Goal: Feedback & Contribution: Contribute content

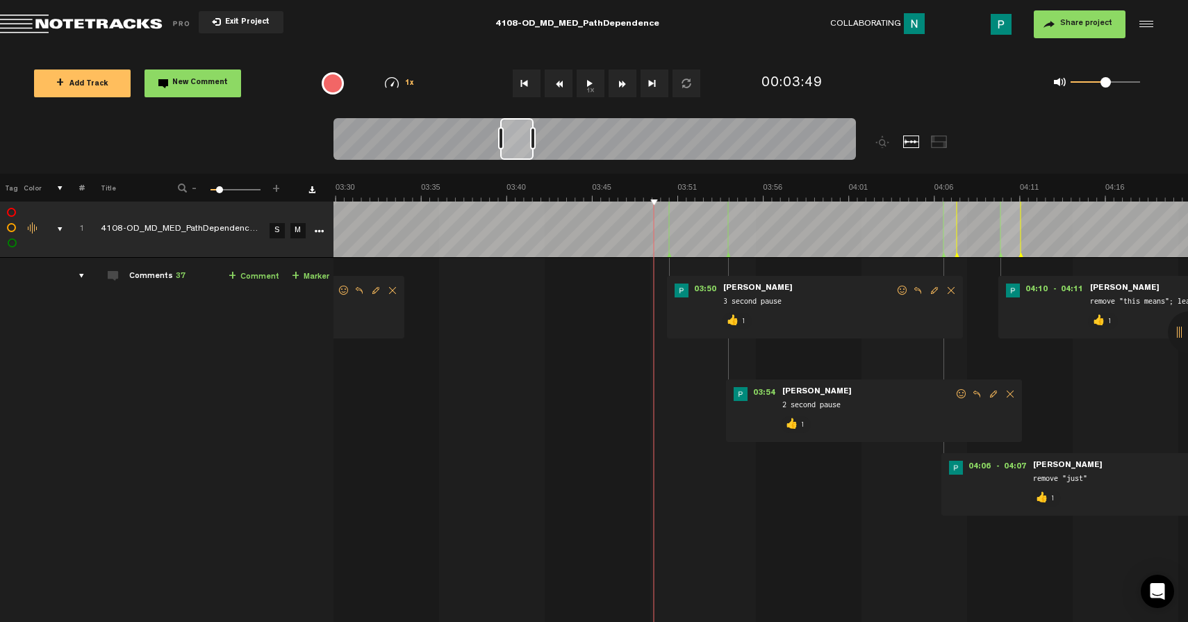
scroll to position [0, 3502]
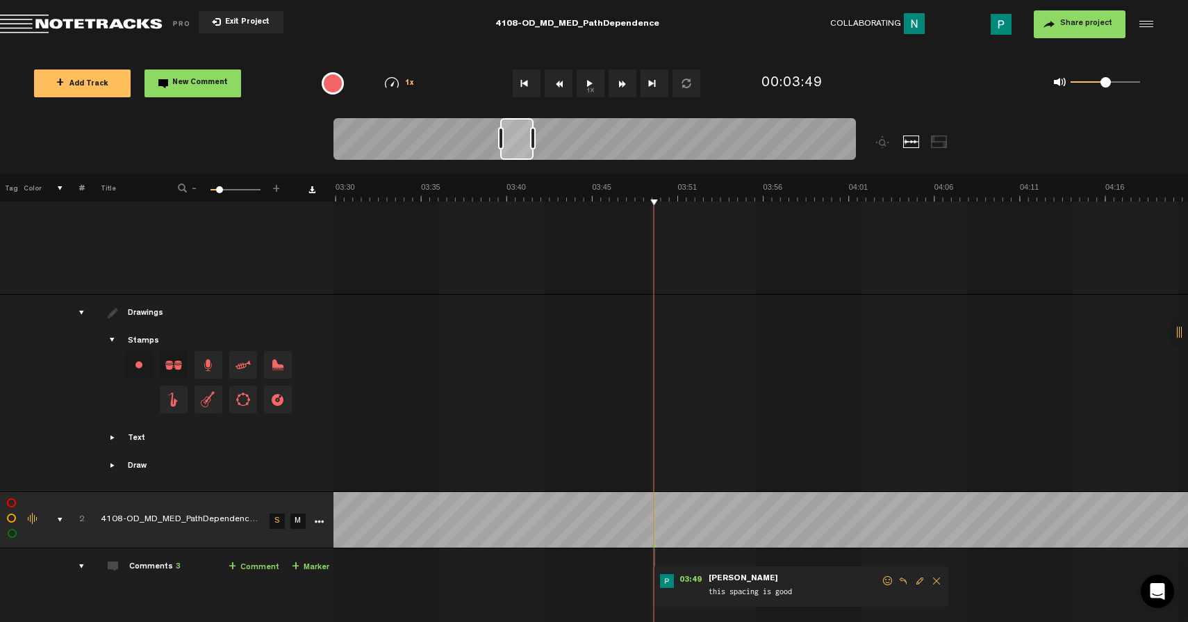
click at [597, 87] on button "1x" at bounding box center [590, 83] width 28 height 28
click at [918, 580] on span "Edit comment" at bounding box center [919, 581] width 17 height 10
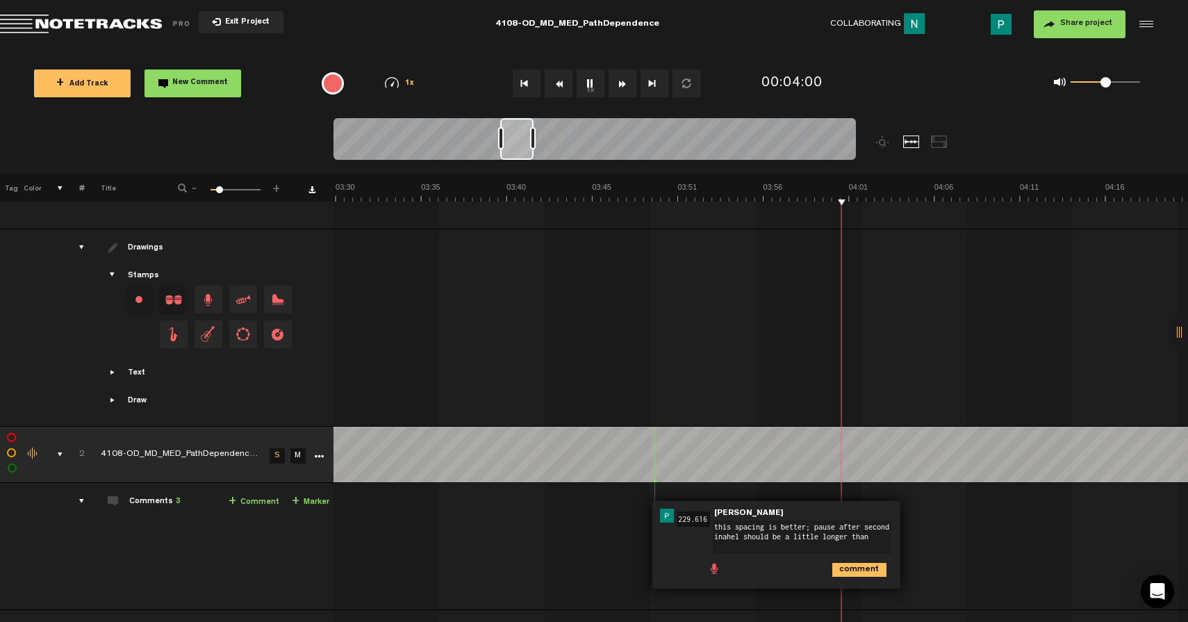
scroll to position [0, 0]
type textarea "this spacing is better; pause after second inahel should be a little longer tha…"
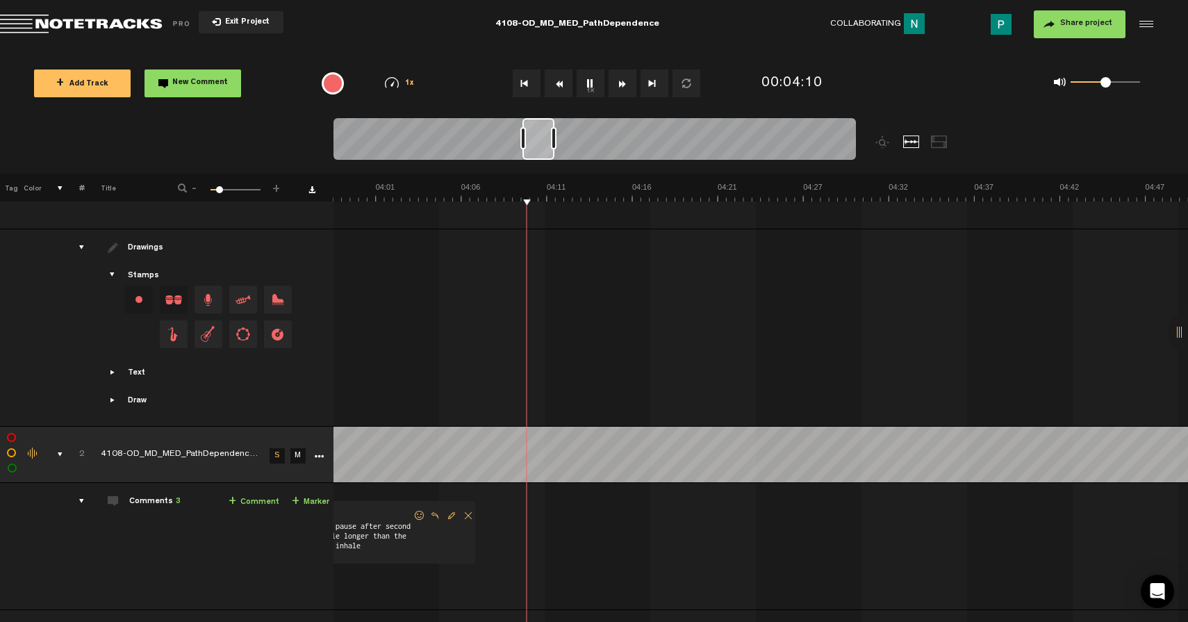
scroll to position [0, 3975]
drag, startPoint x: 514, startPoint y: 142, endPoint x: 536, endPoint y: 140, distance: 22.3
click at [536, 140] on div at bounding box center [538, 139] width 32 height 42
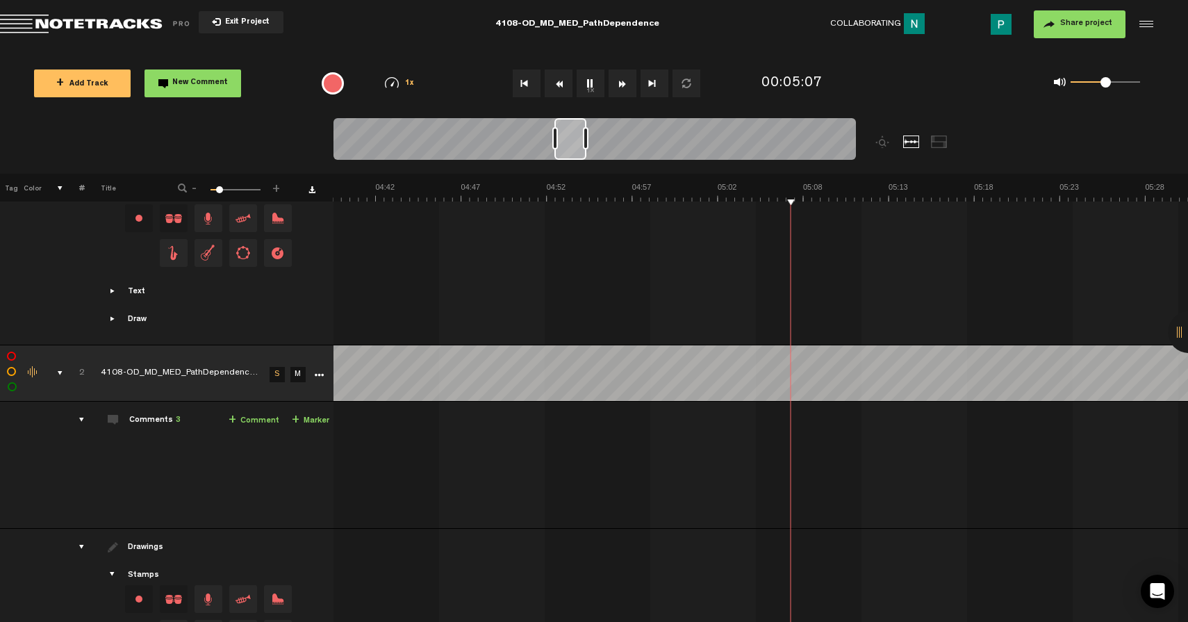
scroll to position [0, 5343]
click at [582, 81] on button "1x" at bounding box center [590, 83] width 28 height 28
click at [590, 86] on button "1x" at bounding box center [590, 83] width 28 height 28
click at [617, 144] on div at bounding box center [606, 139] width 31 height 42
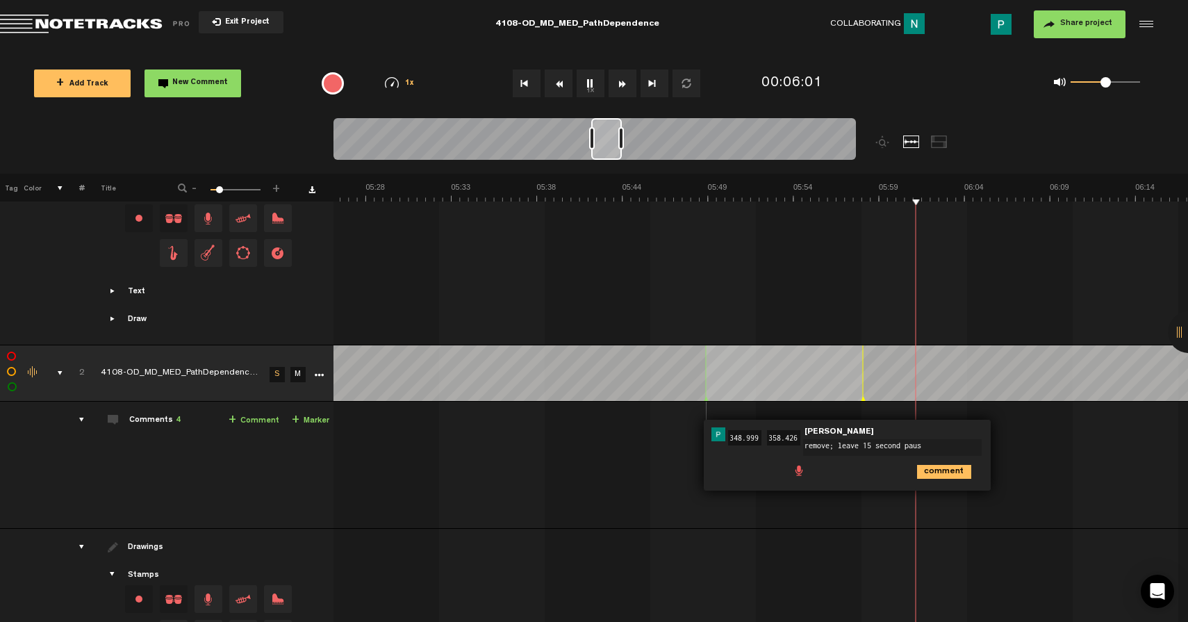
type textarea "remove; leave 15 second pause"
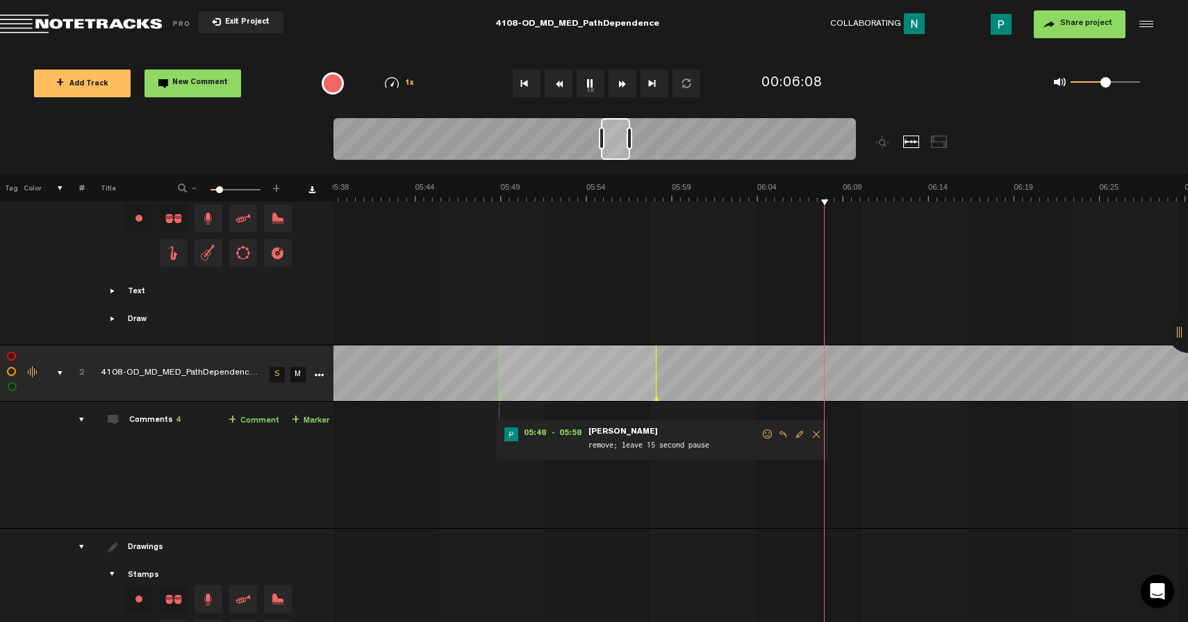
scroll to position [0, 5675]
drag, startPoint x: 604, startPoint y: 148, endPoint x: 615, endPoint y: 144, distance: 11.6
click at [615, 144] on div at bounding box center [615, 139] width 29 height 42
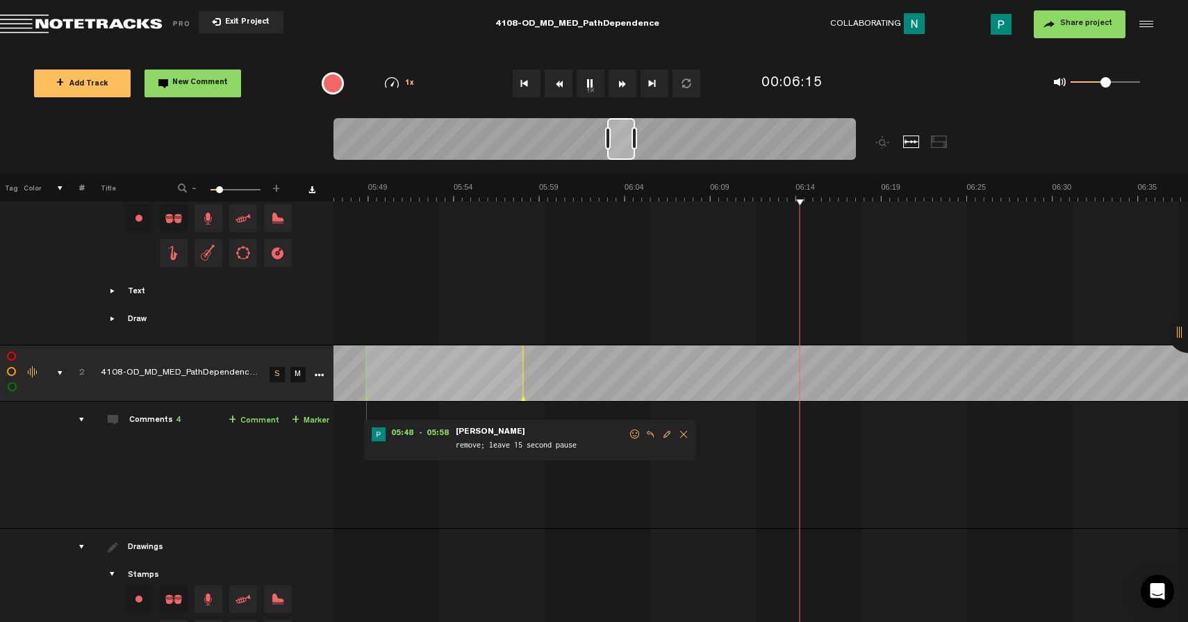
scroll to position [0, 5808]
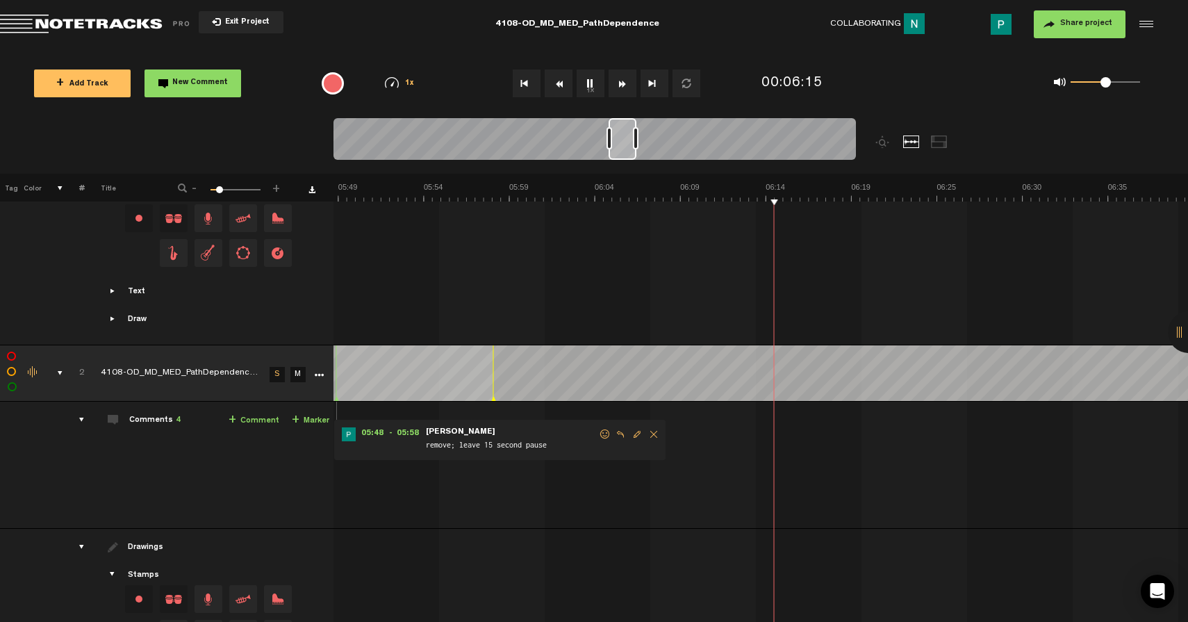
click at [624, 145] on div at bounding box center [622, 139] width 28 height 42
type textarea "2 second pause"
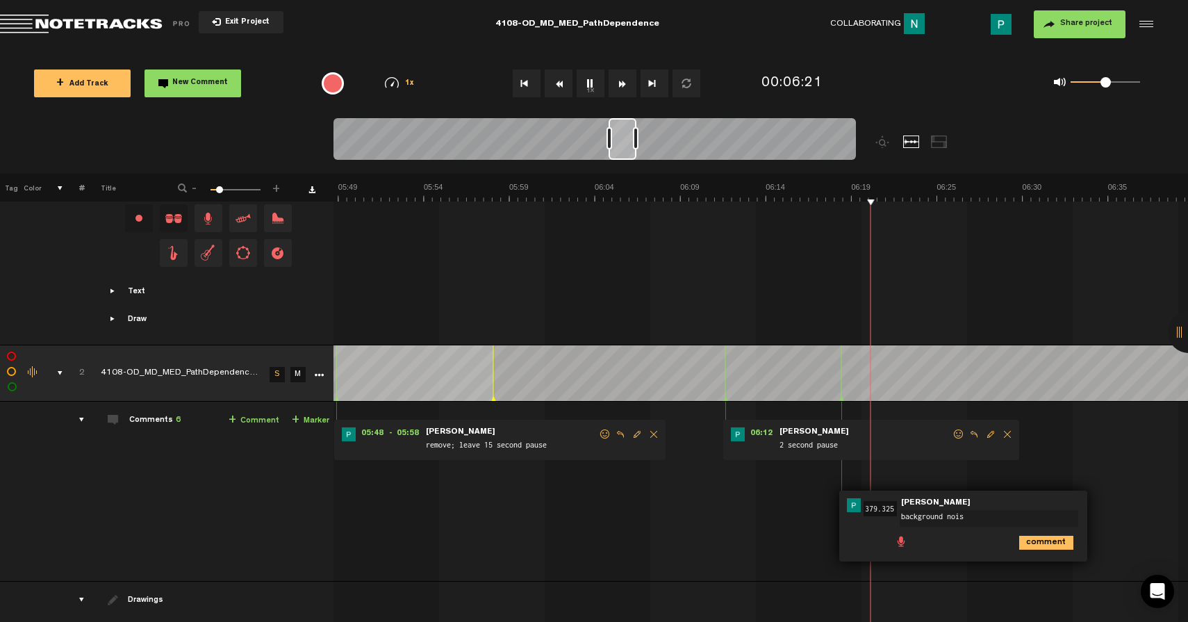
type textarea "background noise"
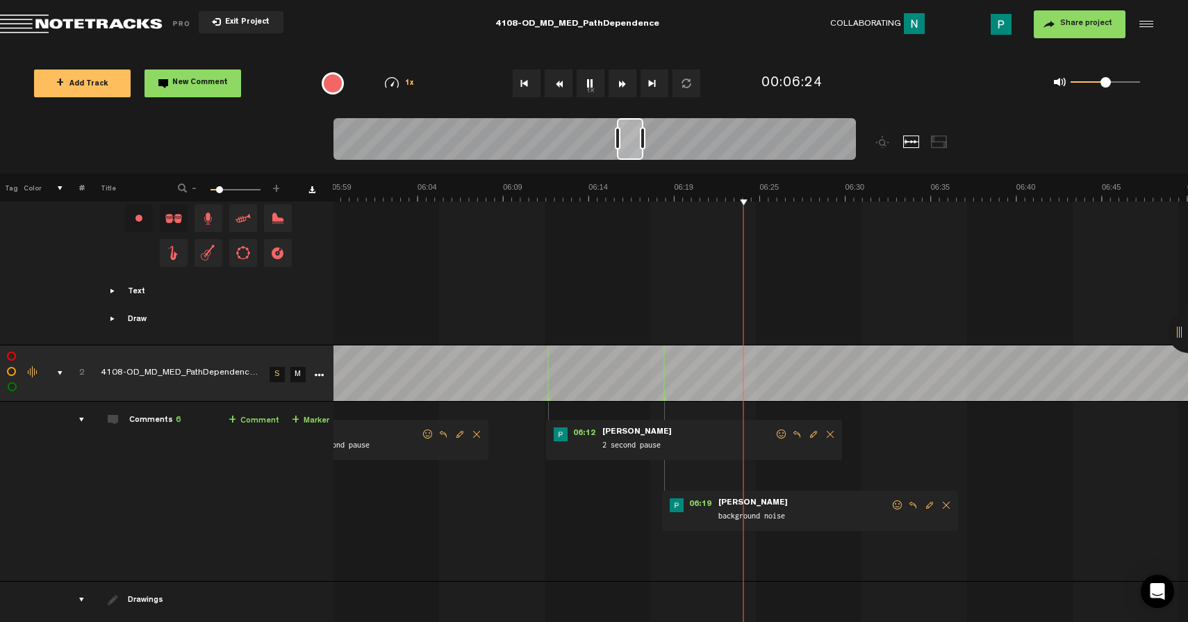
drag, startPoint x: 623, startPoint y: 132, endPoint x: 632, endPoint y: 132, distance: 9.0
click at [632, 132] on div at bounding box center [630, 139] width 26 height 42
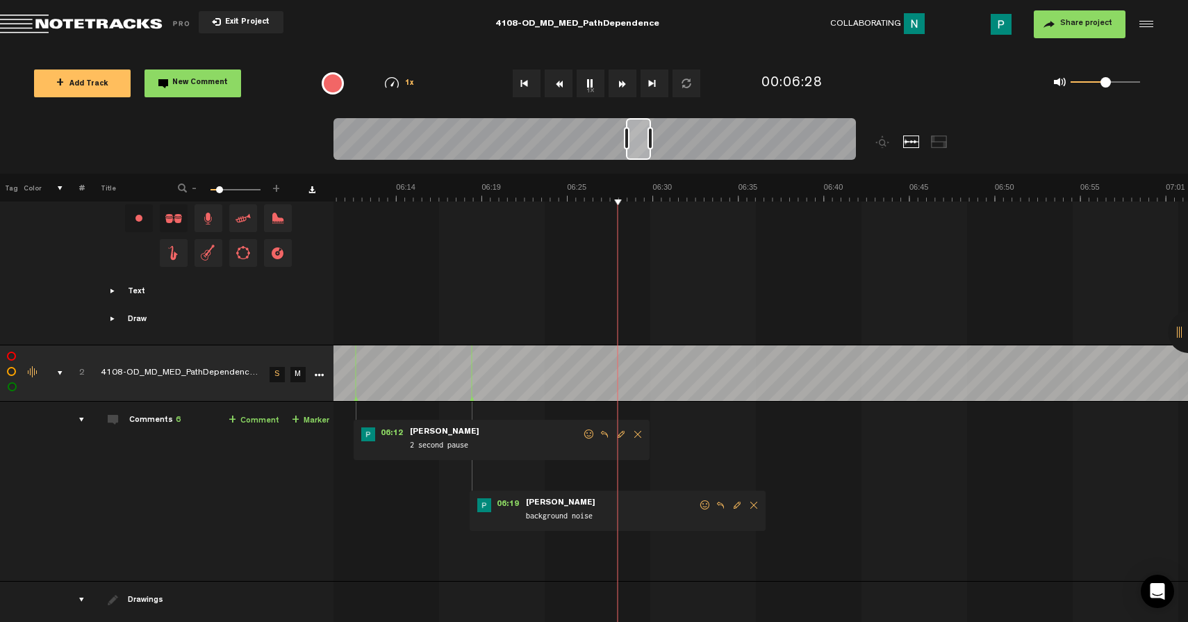
drag, startPoint x: 629, startPoint y: 140, endPoint x: 637, endPoint y: 140, distance: 7.7
click at [638, 140] on div at bounding box center [638, 139] width 25 height 42
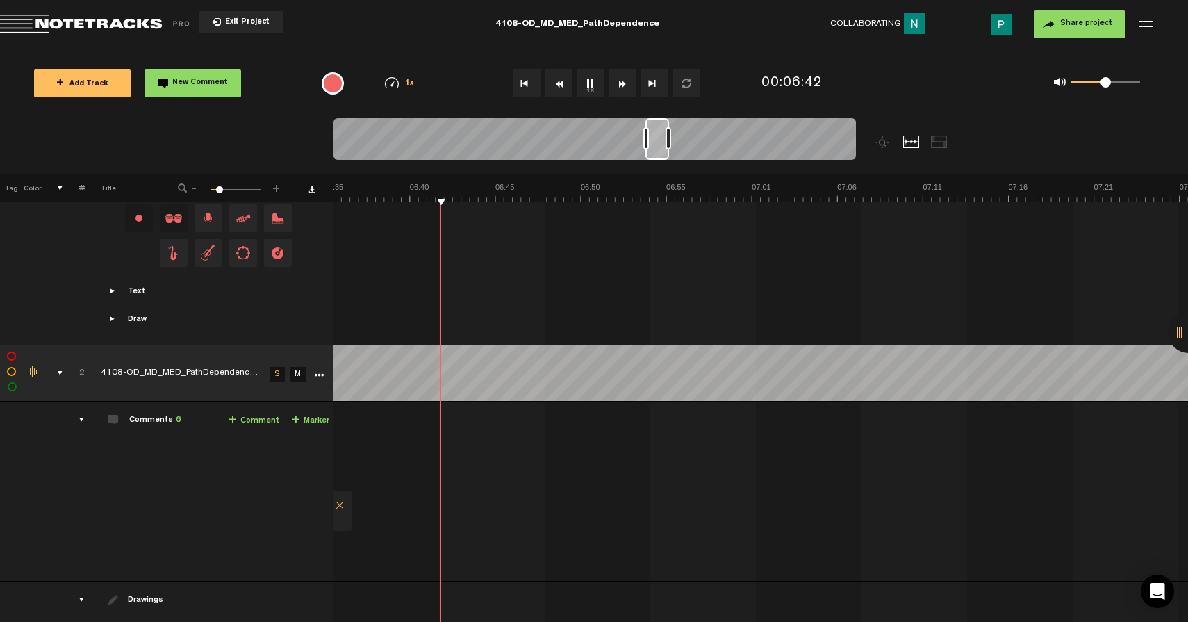
scroll to position [0, 6636]
drag, startPoint x: 637, startPoint y: 140, endPoint x: 658, endPoint y: 136, distance: 21.8
click at [658, 136] on div at bounding box center [659, 139] width 24 height 42
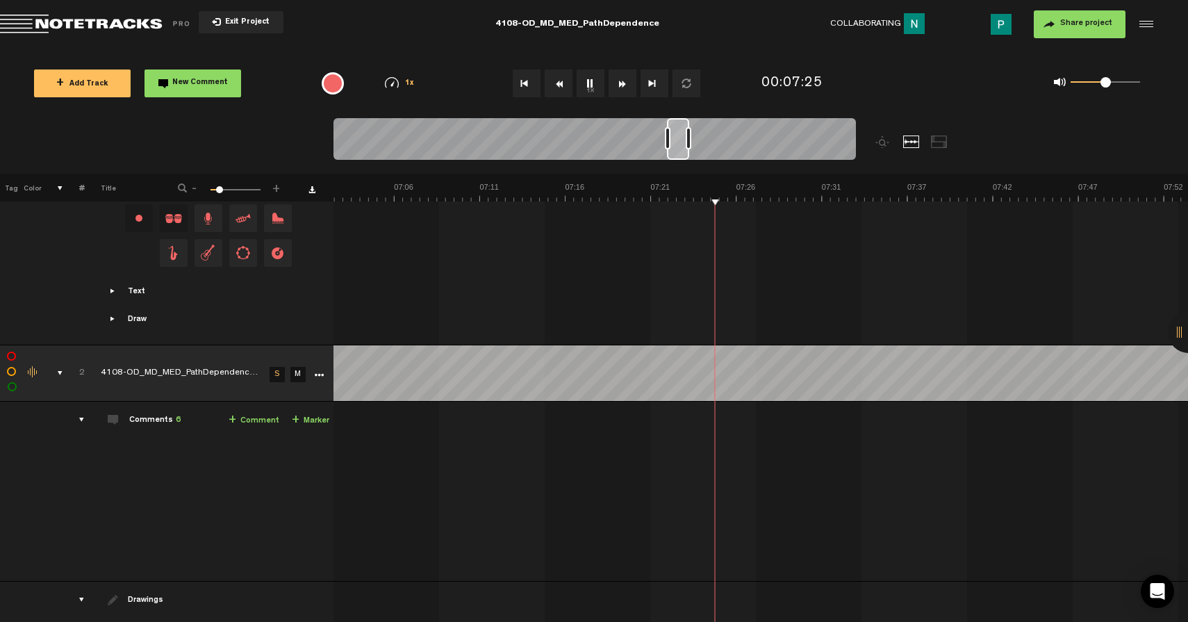
scroll to position [0, 7050]
drag, startPoint x: 658, startPoint y: 146, endPoint x: 677, endPoint y: 142, distance: 19.9
click at [677, 142] on div at bounding box center [678, 139] width 22 height 42
drag, startPoint x: 677, startPoint y: 142, endPoint x: 689, endPoint y: 142, distance: 11.8
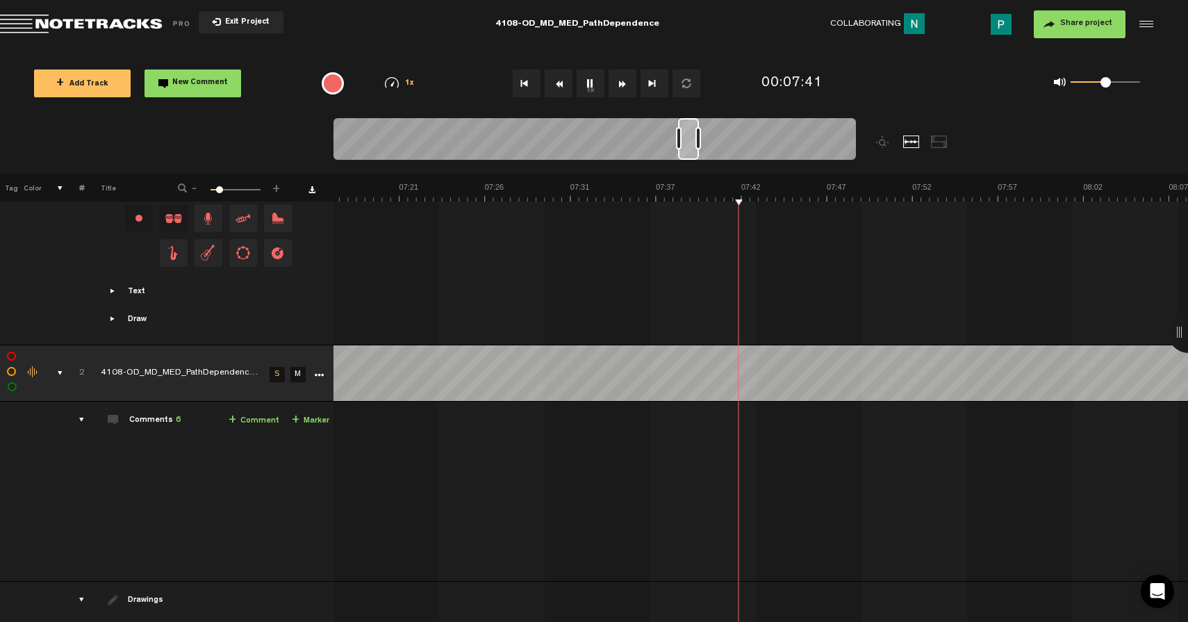
click at [689, 142] on div at bounding box center [688, 139] width 21 height 42
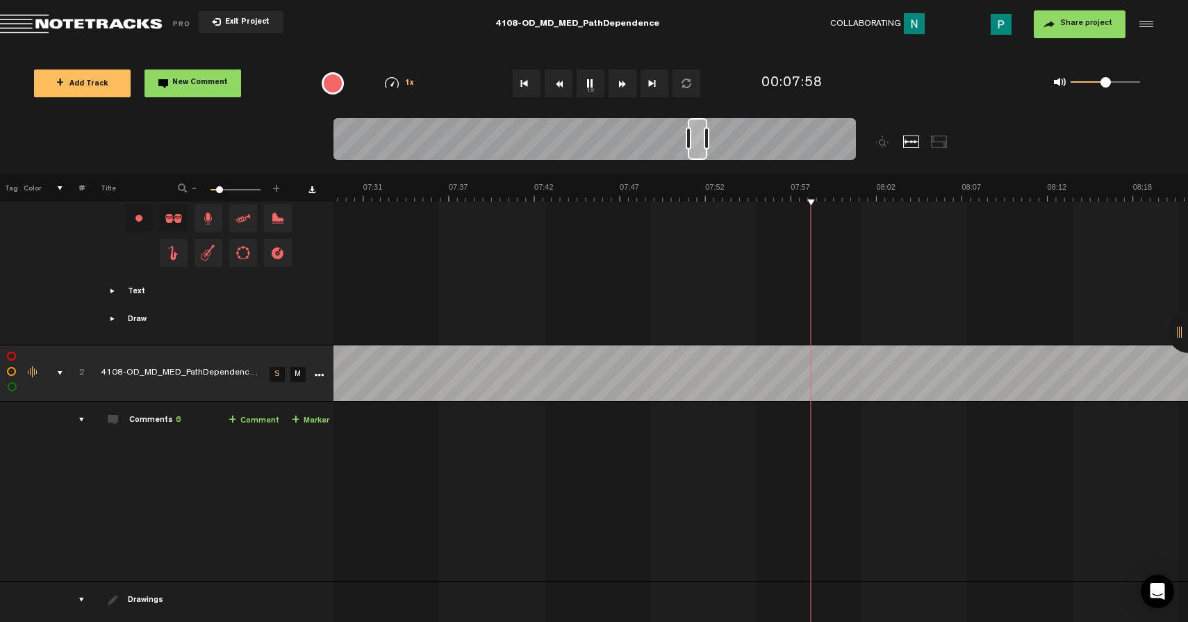
drag, startPoint x: 690, startPoint y: 153, endPoint x: 698, endPoint y: 151, distance: 8.6
click at [699, 151] on div at bounding box center [697, 139] width 19 height 42
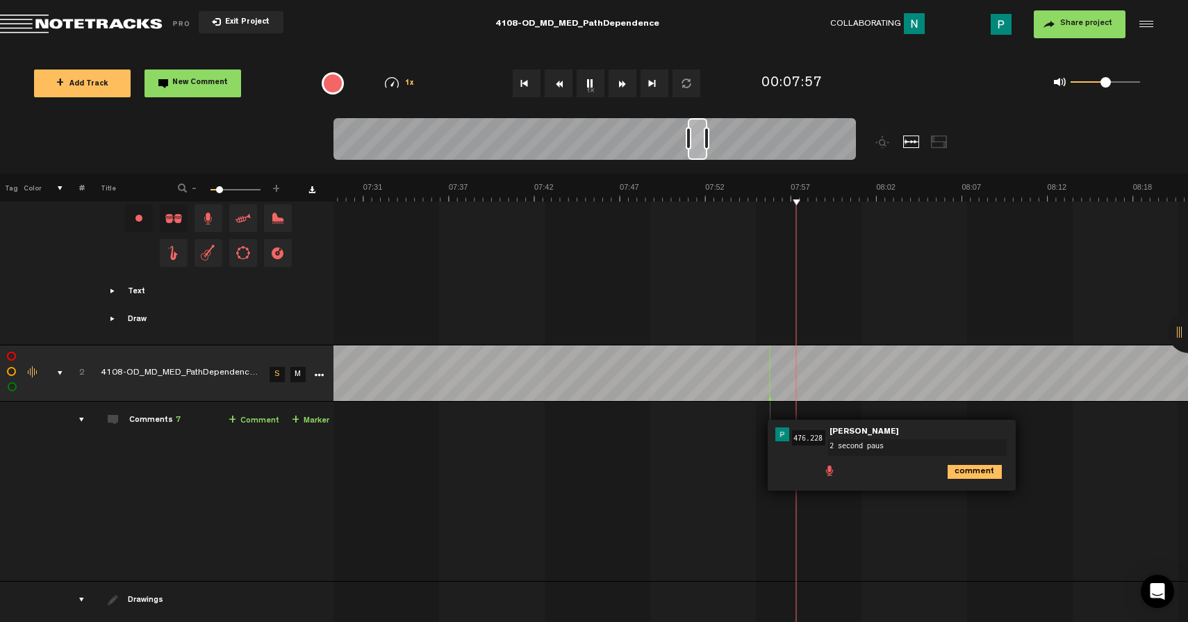
type textarea "2 second pause"
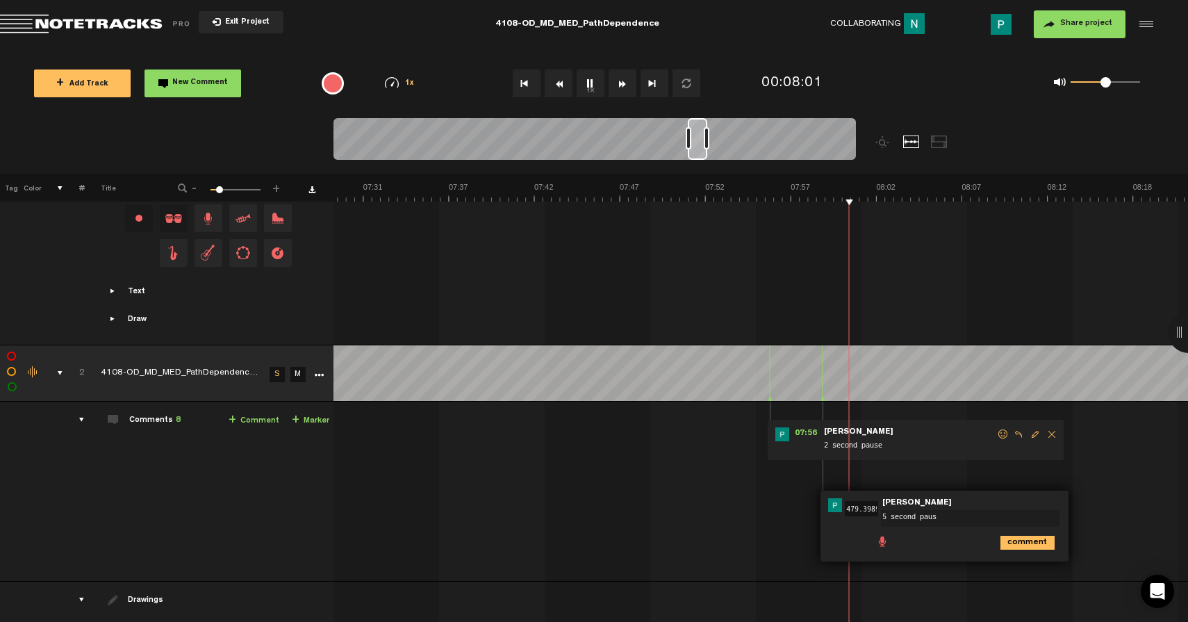
type textarea "5 second pause"
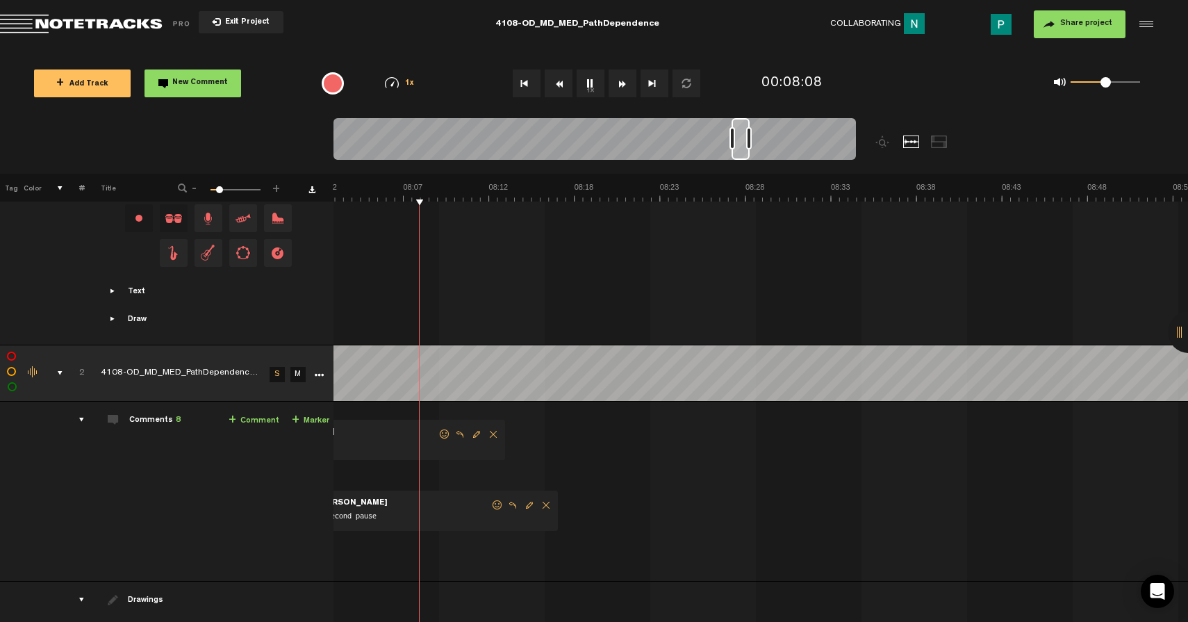
scroll to position [0, 8051]
drag, startPoint x: 694, startPoint y: 147, endPoint x: 738, endPoint y: 151, distance: 44.0
click at [738, 151] on div at bounding box center [740, 139] width 18 height 42
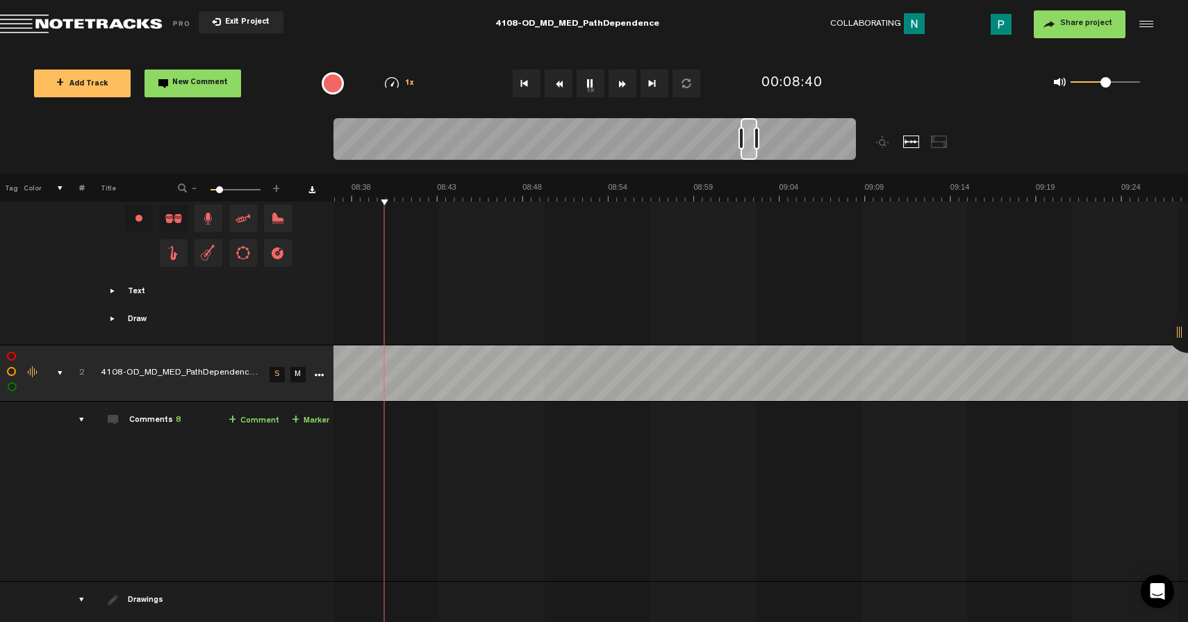
scroll to position [0, 8646]
drag, startPoint x: 742, startPoint y: 153, endPoint x: 753, endPoint y: 151, distance: 10.6
click at [753, 151] on div at bounding box center [750, 139] width 17 height 42
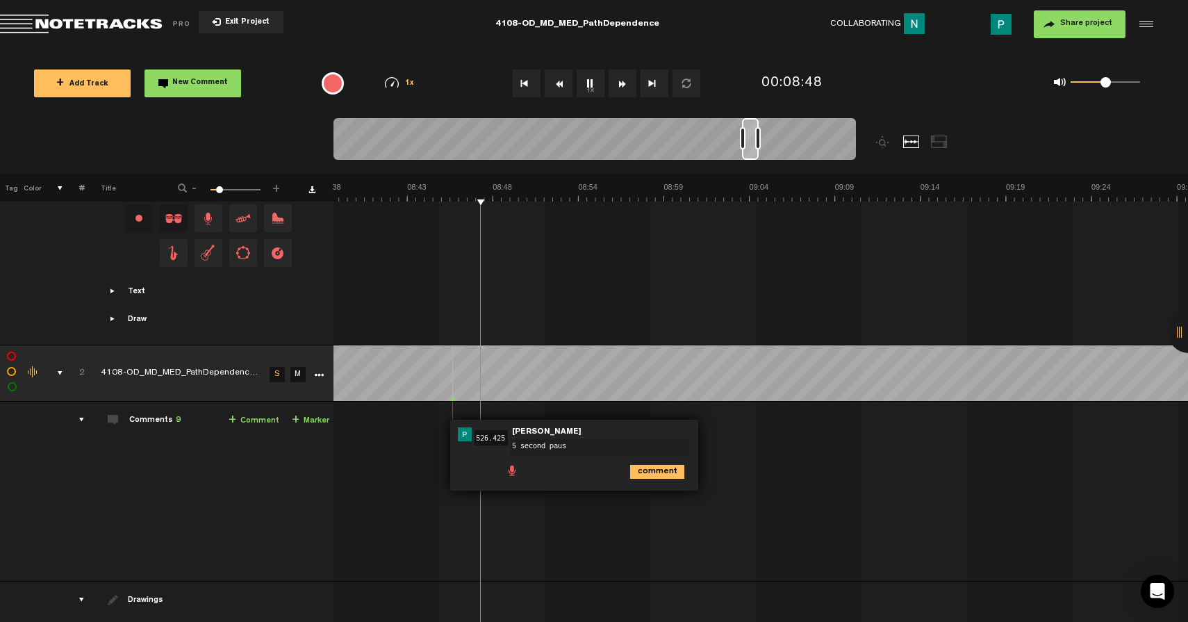
type textarea "5 second pause"
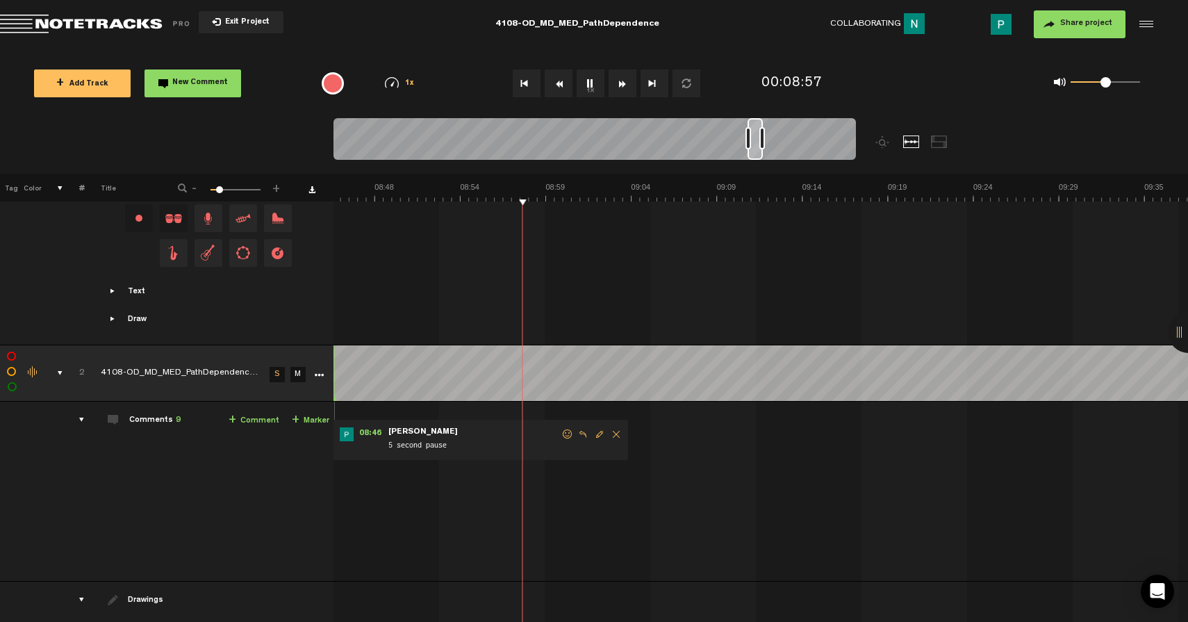
scroll to position [0, 8778]
click at [755, 150] on div at bounding box center [755, 139] width 15 height 42
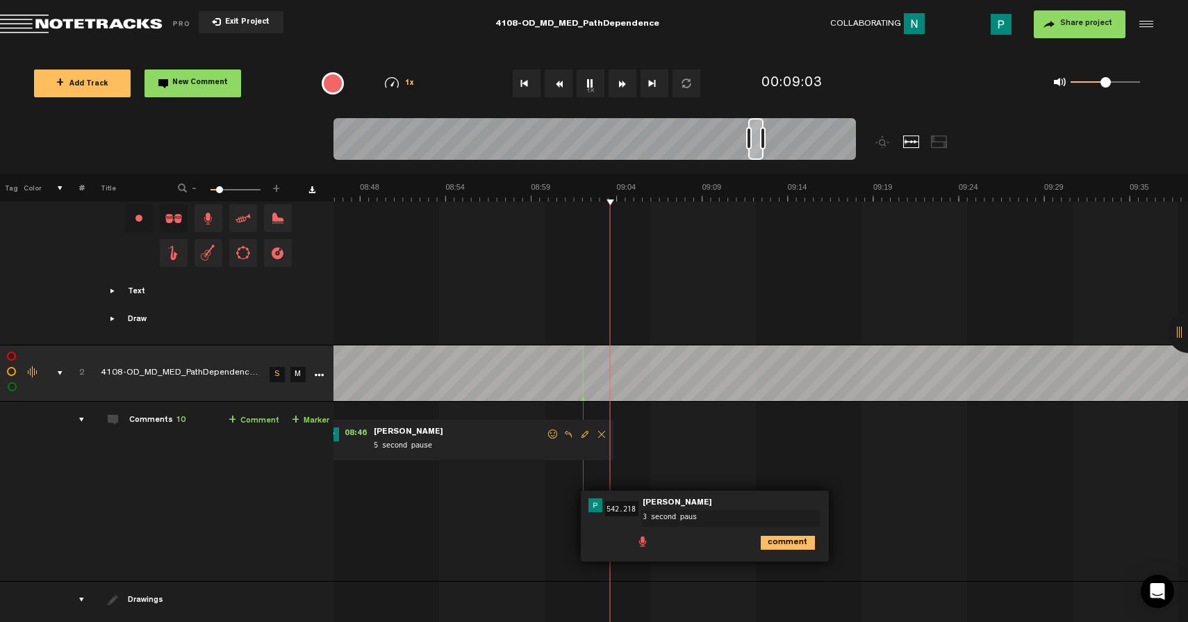
type textarea "3 second pause"
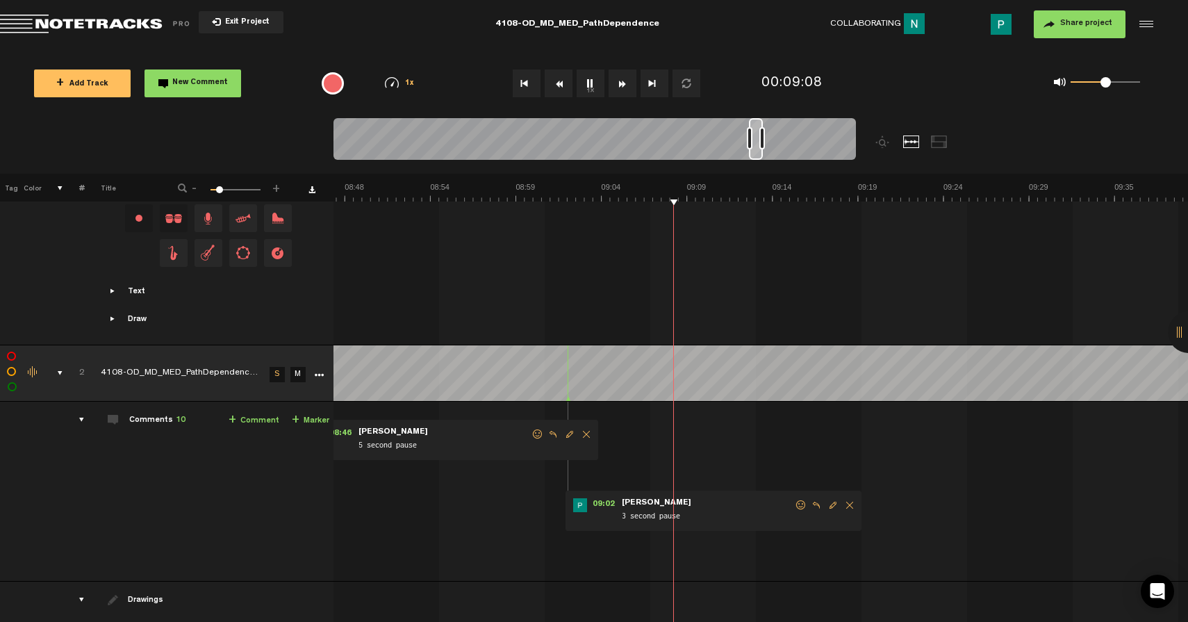
scroll to position [0, 8912]
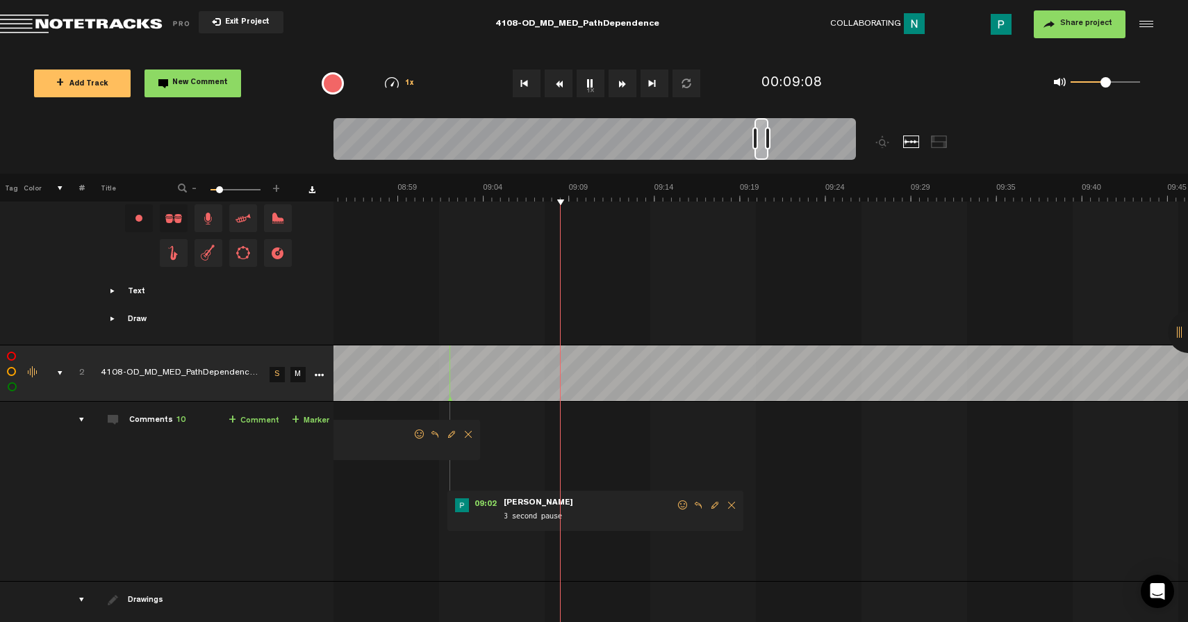
click at [762, 153] on div at bounding box center [761, 139] width 14 height 42
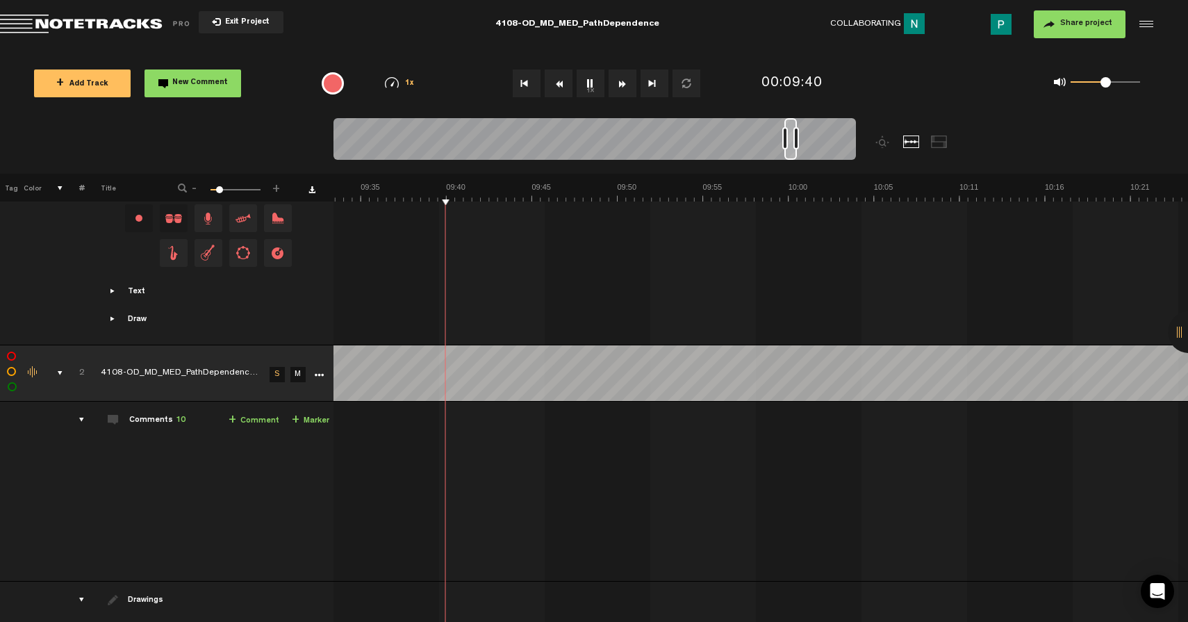
drag, startPoint x: 762, startPoint y: 153, endPoint x: 790, endPoint y: 148, distance: 28.9
click at [790, 149] on div at bounding box center [790, 139] width 13 height 42
drag, startPoint x: 789, startPoint y: 153, endPoint x: 797, endPoint y: 153, distance: 8.3
click at [797, 153] on div at bounding box center [796, 139] width 11 height 42
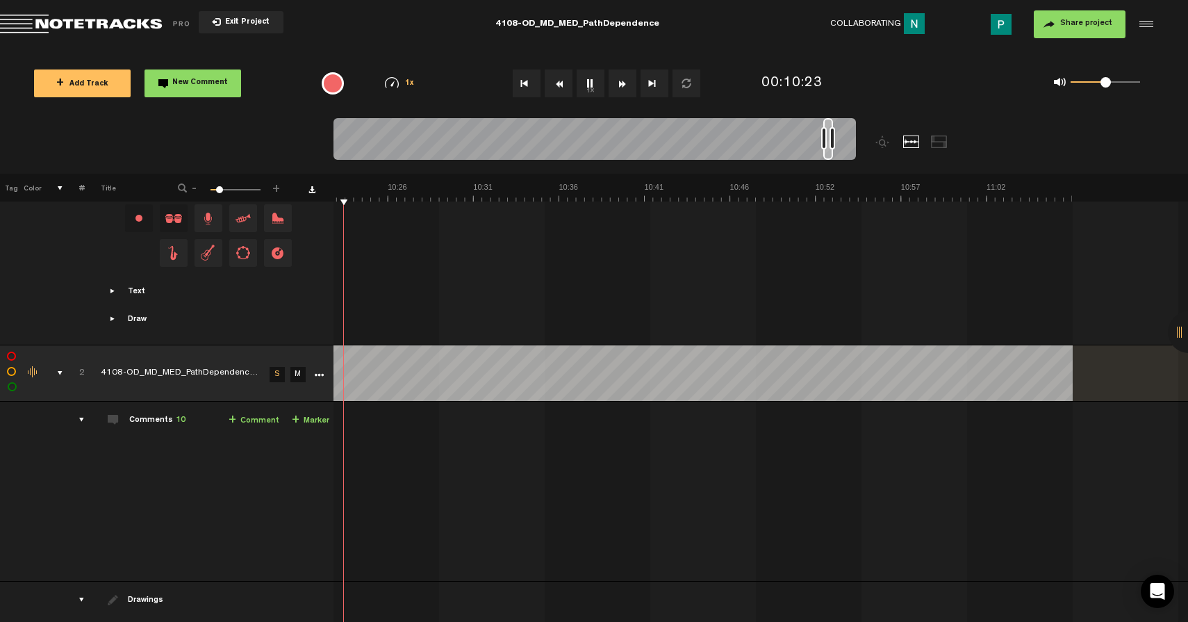
scroll to position [0, 10375]
drag, startPoint x: 797, startPoint y: 153, endPoint x: 829, endPoint y: 149, distance: 32.3
click at [829, 149] on div at bounding box center [828, 139] width 10 height 42
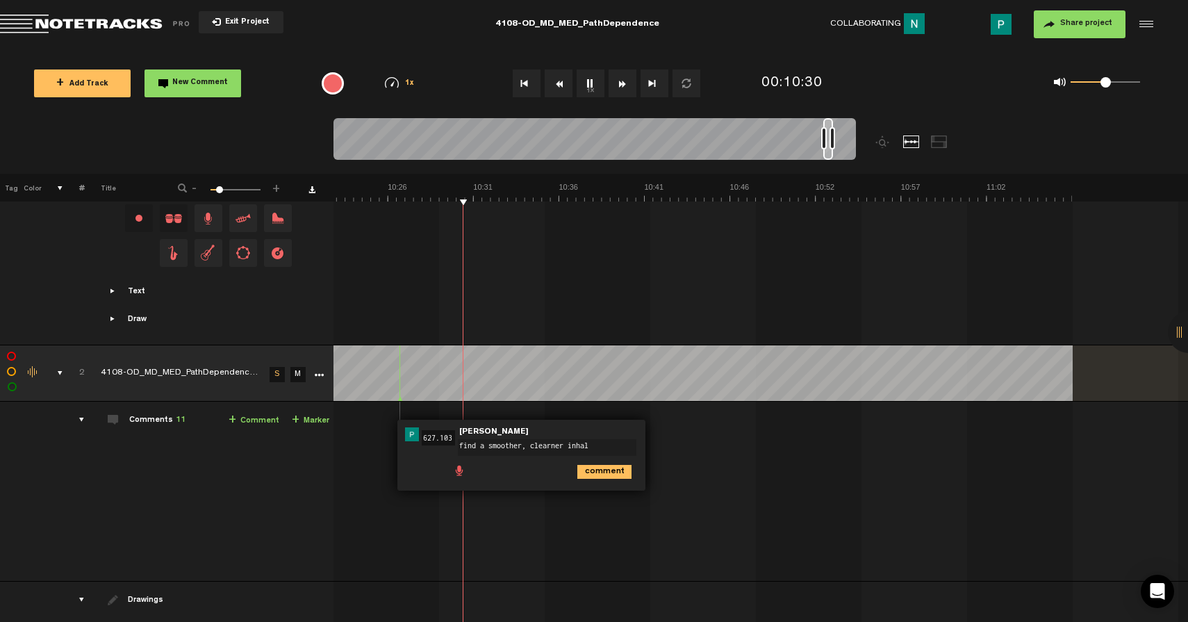
type textarea "find a smoother, clearner inhale"
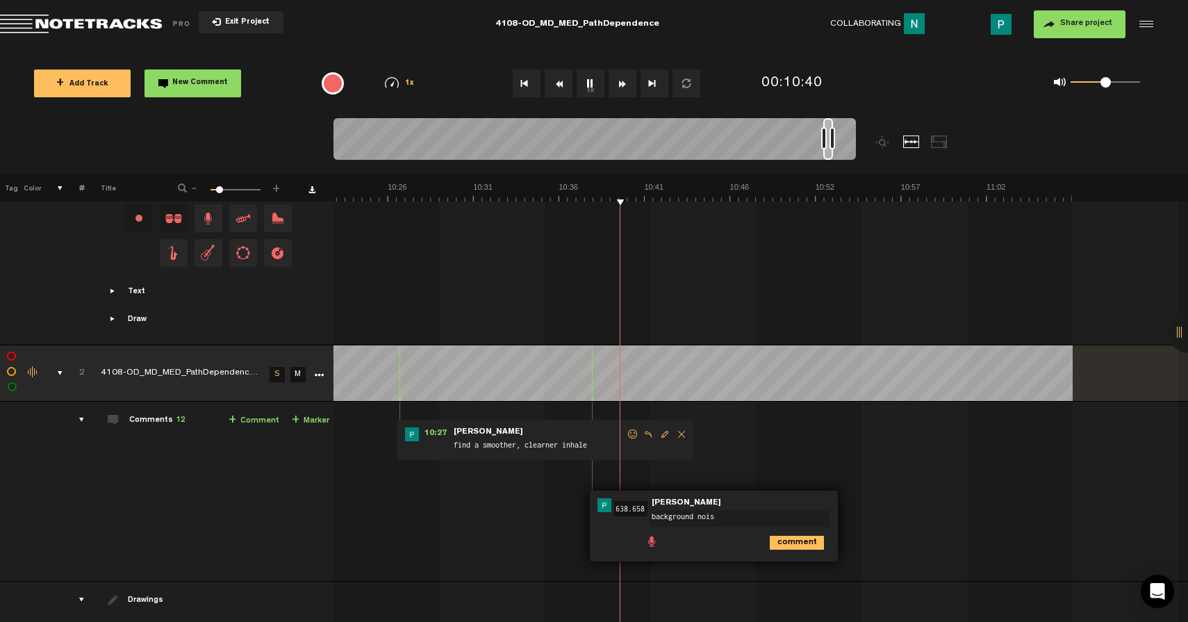
type textarea "background noise"
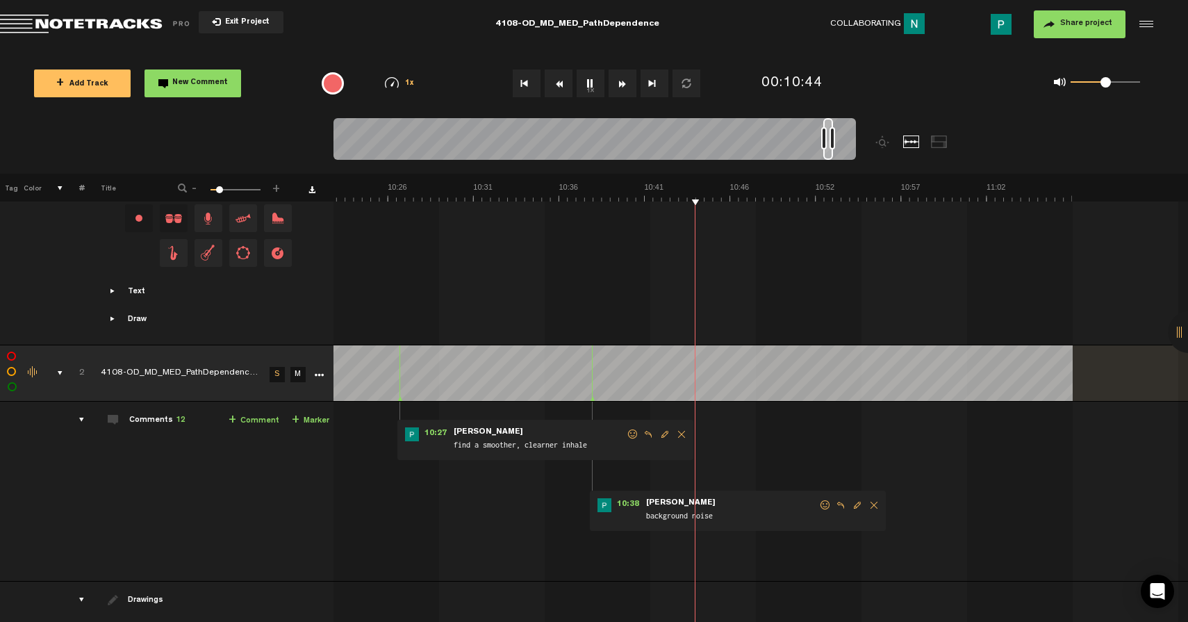
click at [592, 85] on button "1x" at bounding box center [590, 83] width 28 height 28
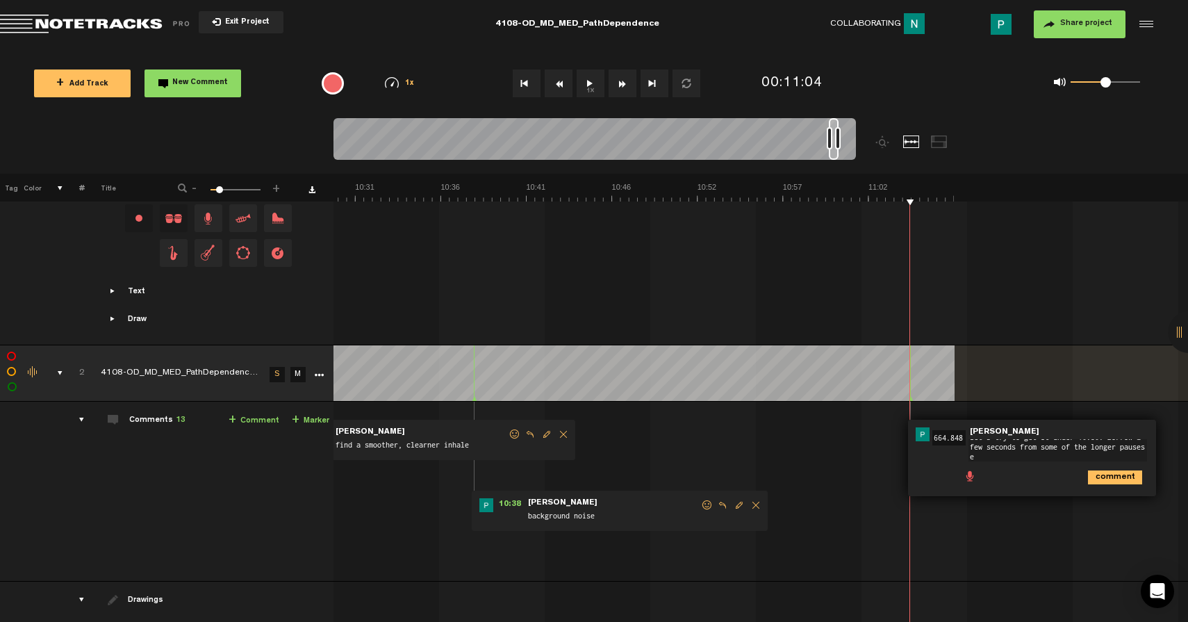
scroll to position [0, 0]
type textarea "let's try to get it under 10:30. Borrow a few seconds from some of the longer p…"
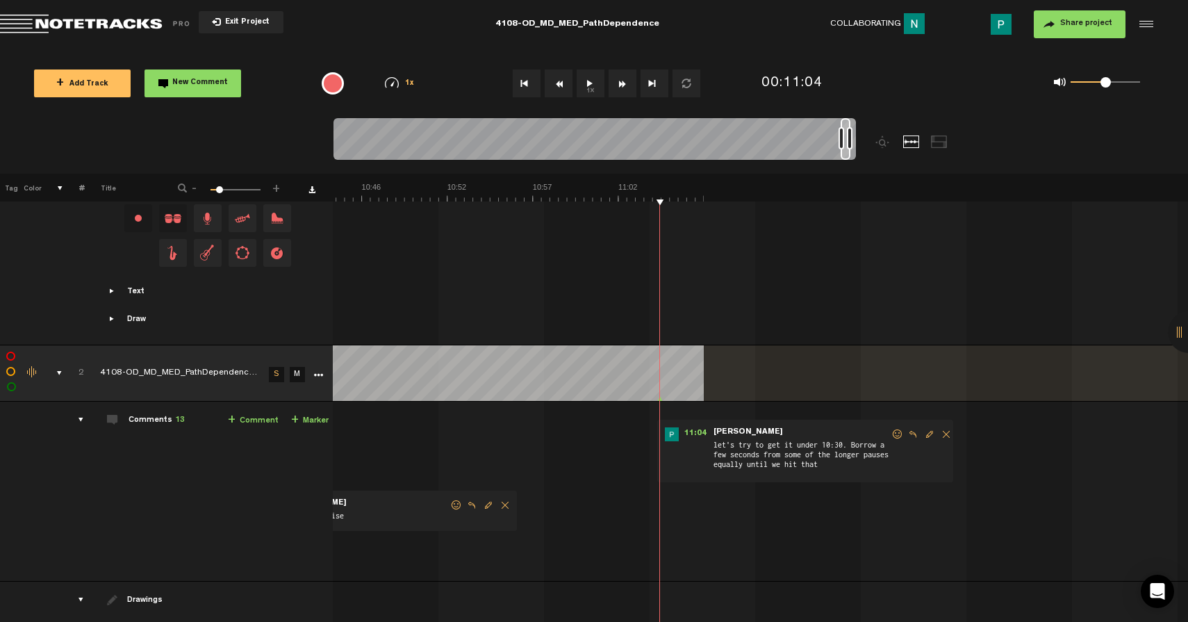
scroll to position [0, 10826]
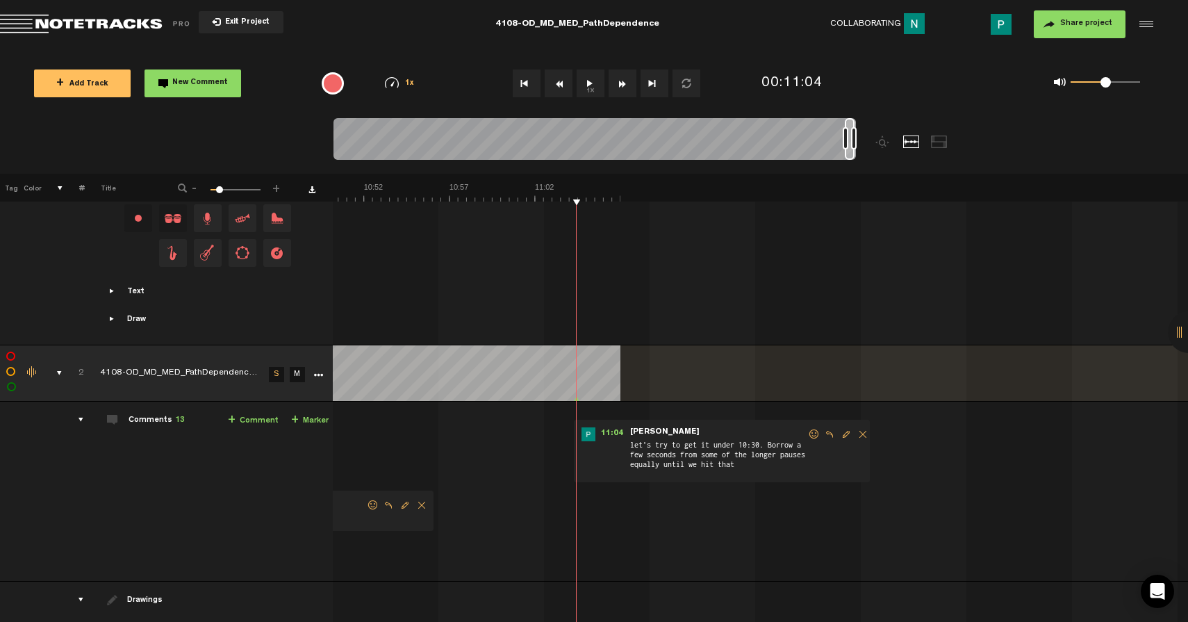
click at [838, 434] on span "Edit comment" at bounding box center [846, 434] width 17 height 10
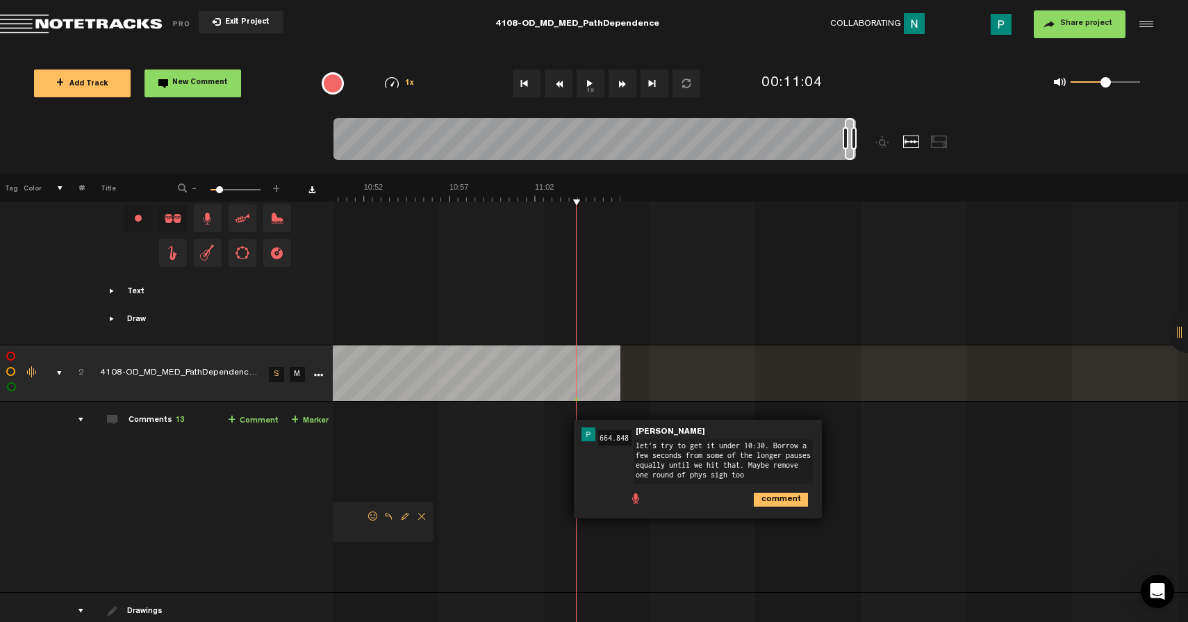
type textarea "let's try to get it under 10:30. Borrow a few seconds from some of the longer p…"
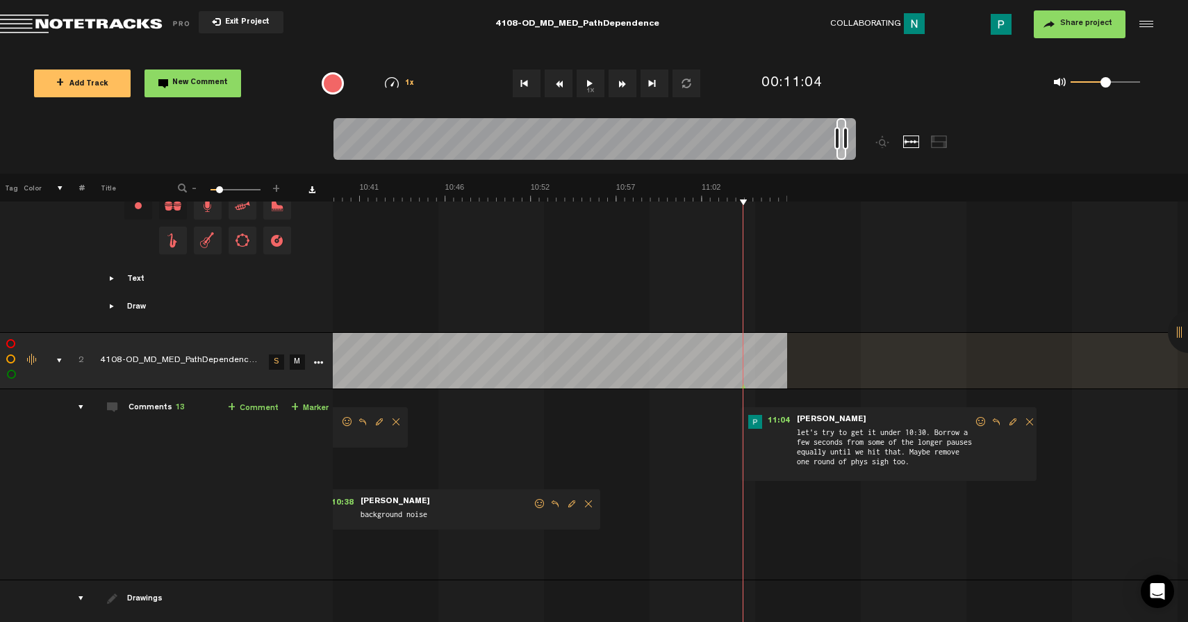
scroll to position [605, 11]
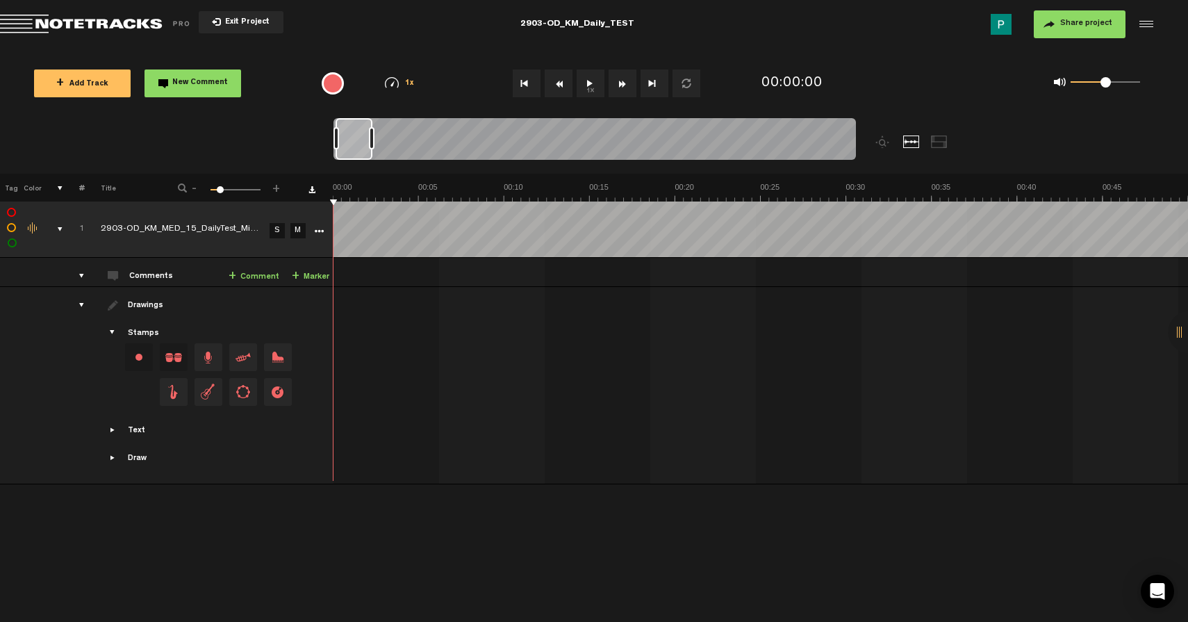
click at [590, 83] on button "1x" at bounding box center [590, 83] width 28 height 28
click at [592, 84] on button "1x" at bounding box center [590, 83] width 28 height 28
